Goal: Navigation & Orientation: Understand site structure

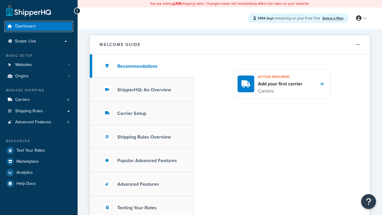
click at [25, 26] on span "Dashboard" at bounding box center [25, 26] width 20 height 5
click at [361, 18] on icon at bounding box center [358, 18] width 5 height 5
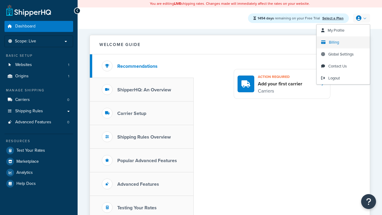
click at [334, 42] on span "Billing" at bounding box center [334, 42] width 10 height 6
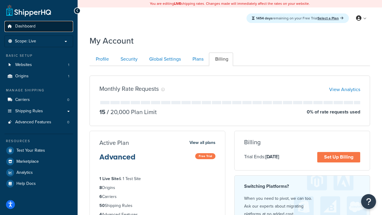
click at [25, 26] on span "Dashboard" at bounding box center [25, 26] width 20 height 5
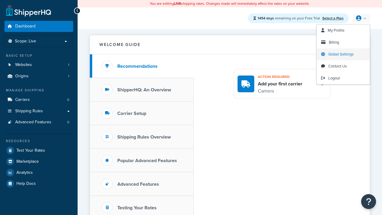
click at [341, 54] on span "Global Settings" at bounding box center [340, 54] width 25 height 6
